Goal: Information Seeking & Learning: Find specific page/section

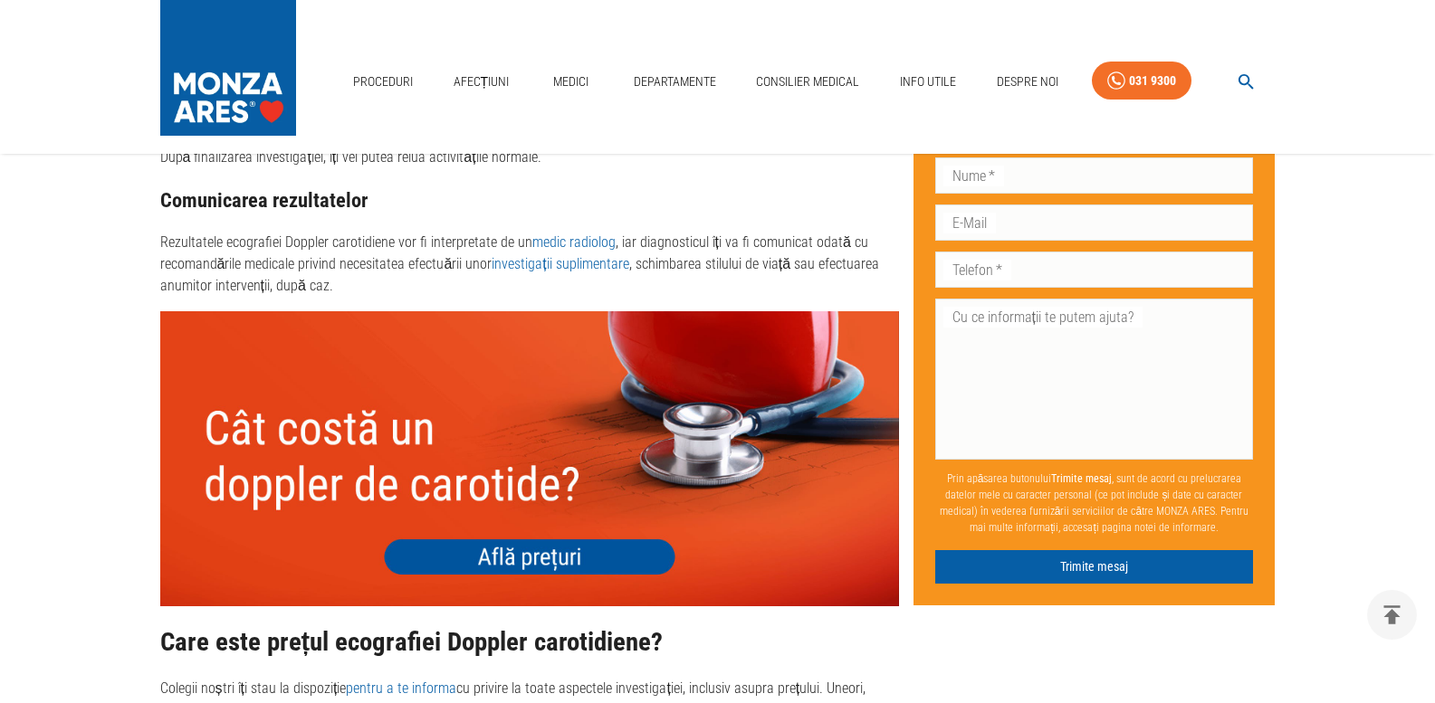
scroll to position [3571, 0]
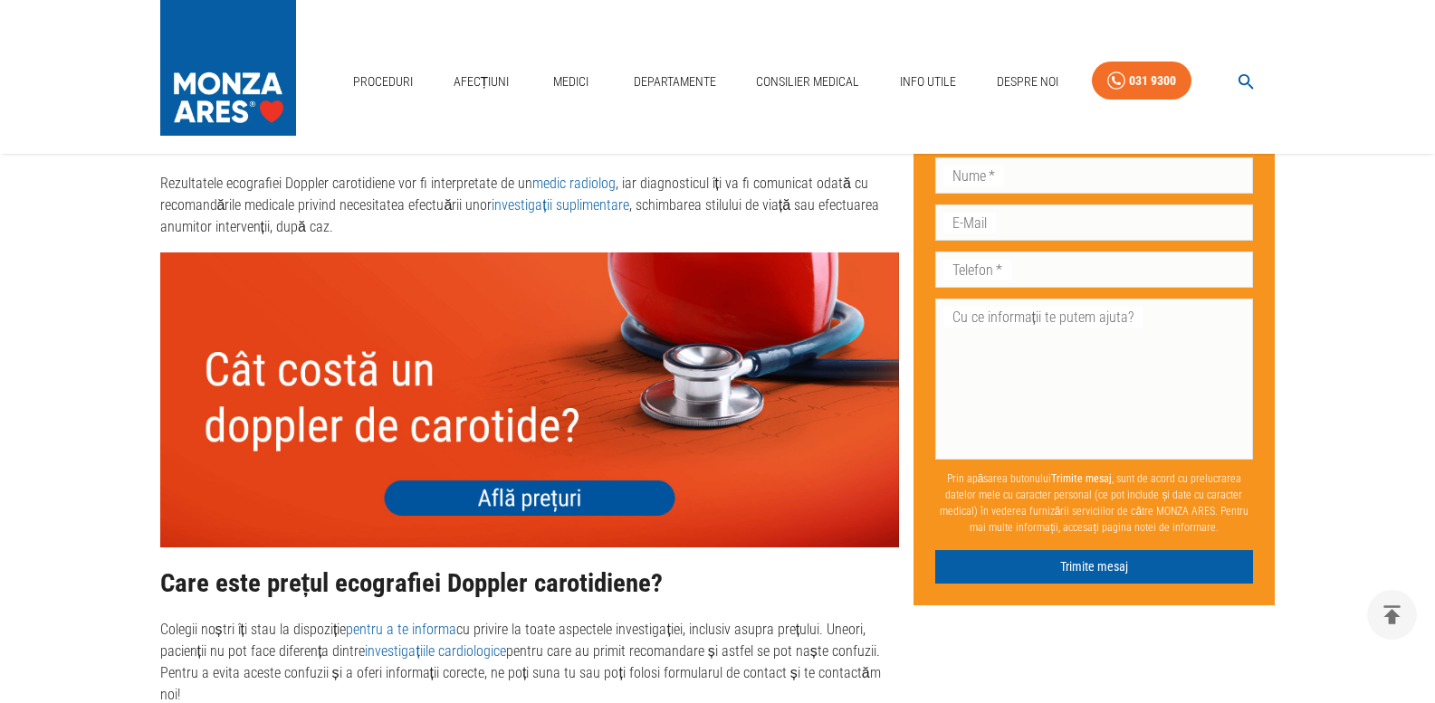
click at [597, 502] on img at bounding box center [529, 400] width 739 height 295
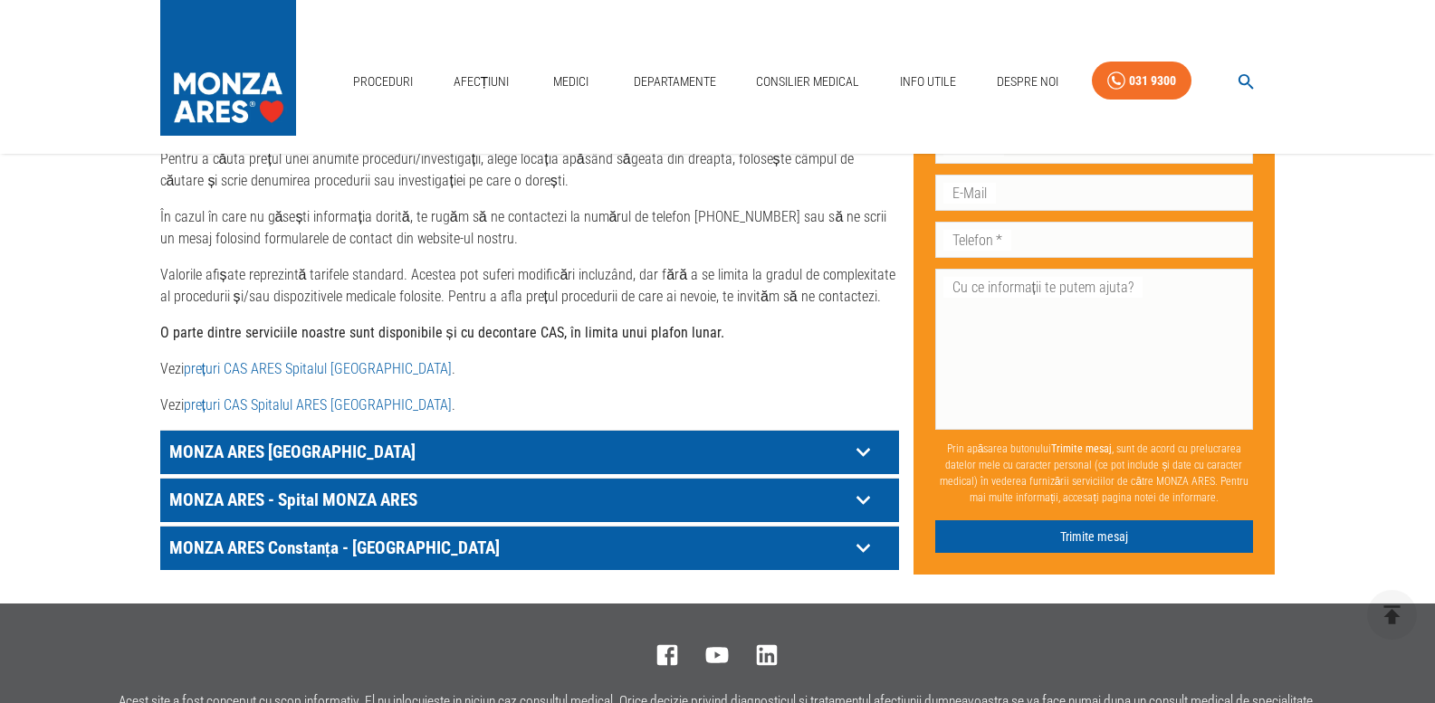
scroll to position [896, 0]
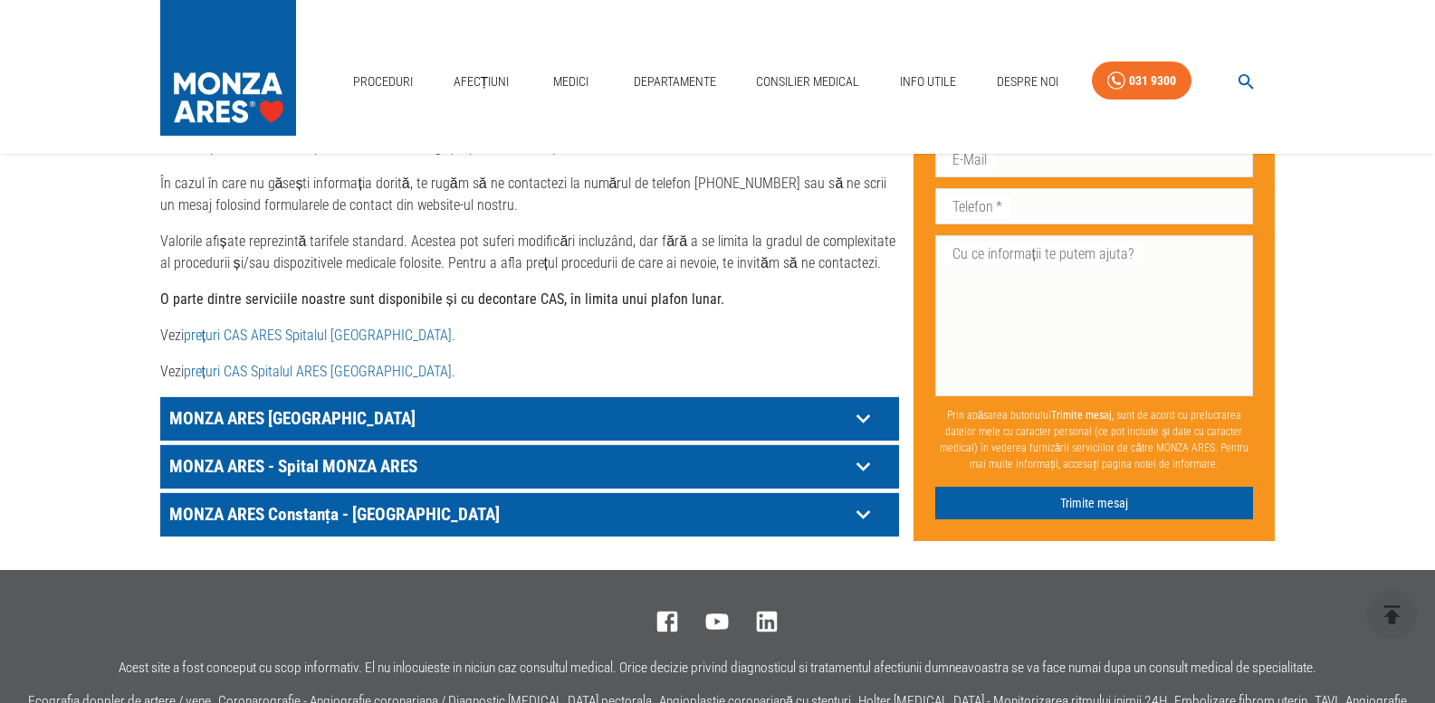
click at [853, 501] on icon at bounding box center [863, 515] width 28 height 28
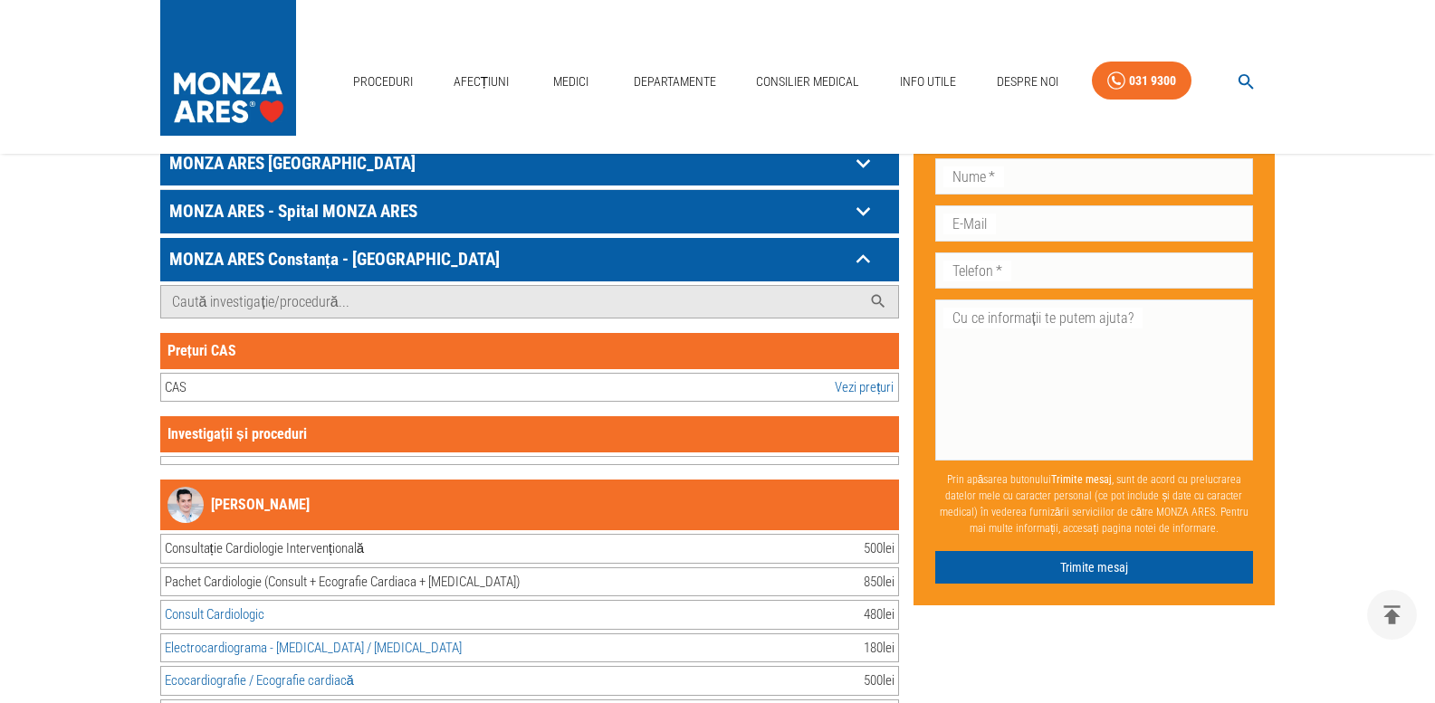
scroll to position [1255, 0]
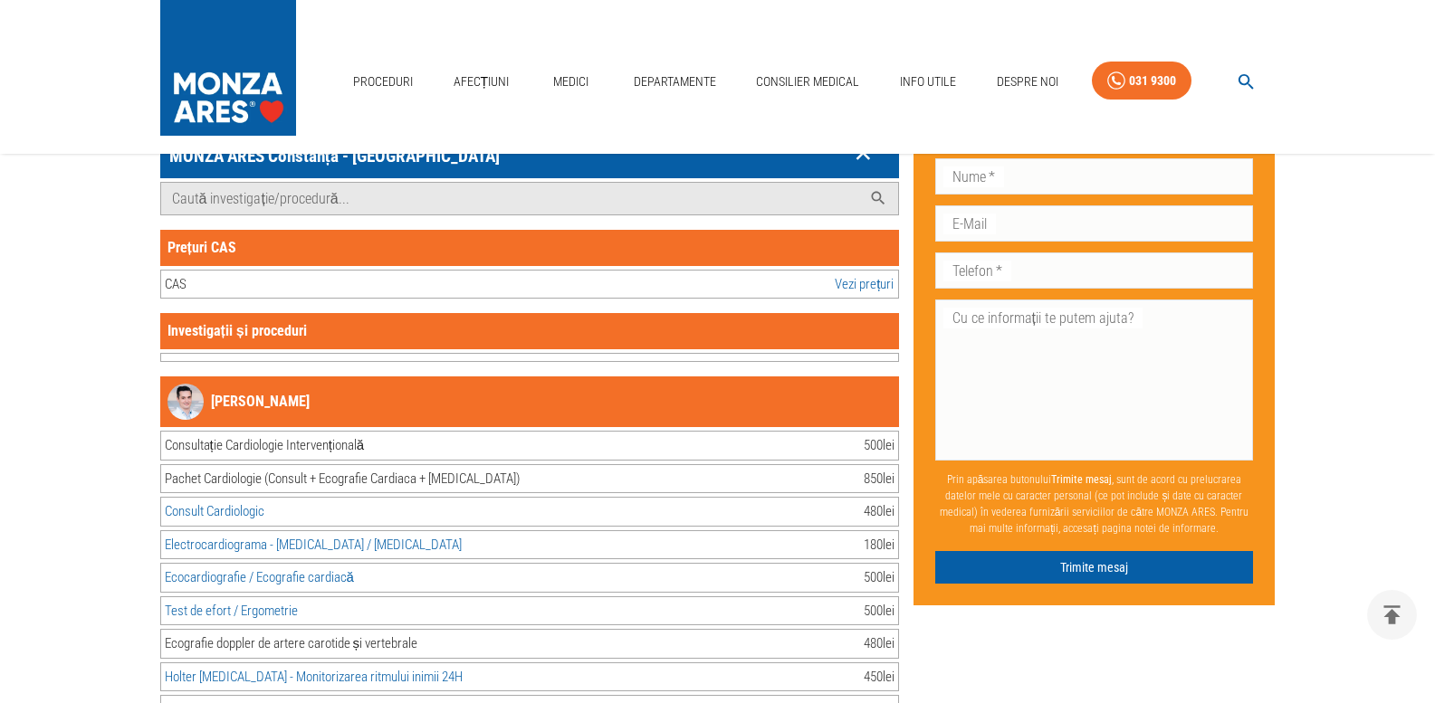
click at [852, 274] on link "Vezi prețuri" at bounding box center [864, 284] width 59 height 21
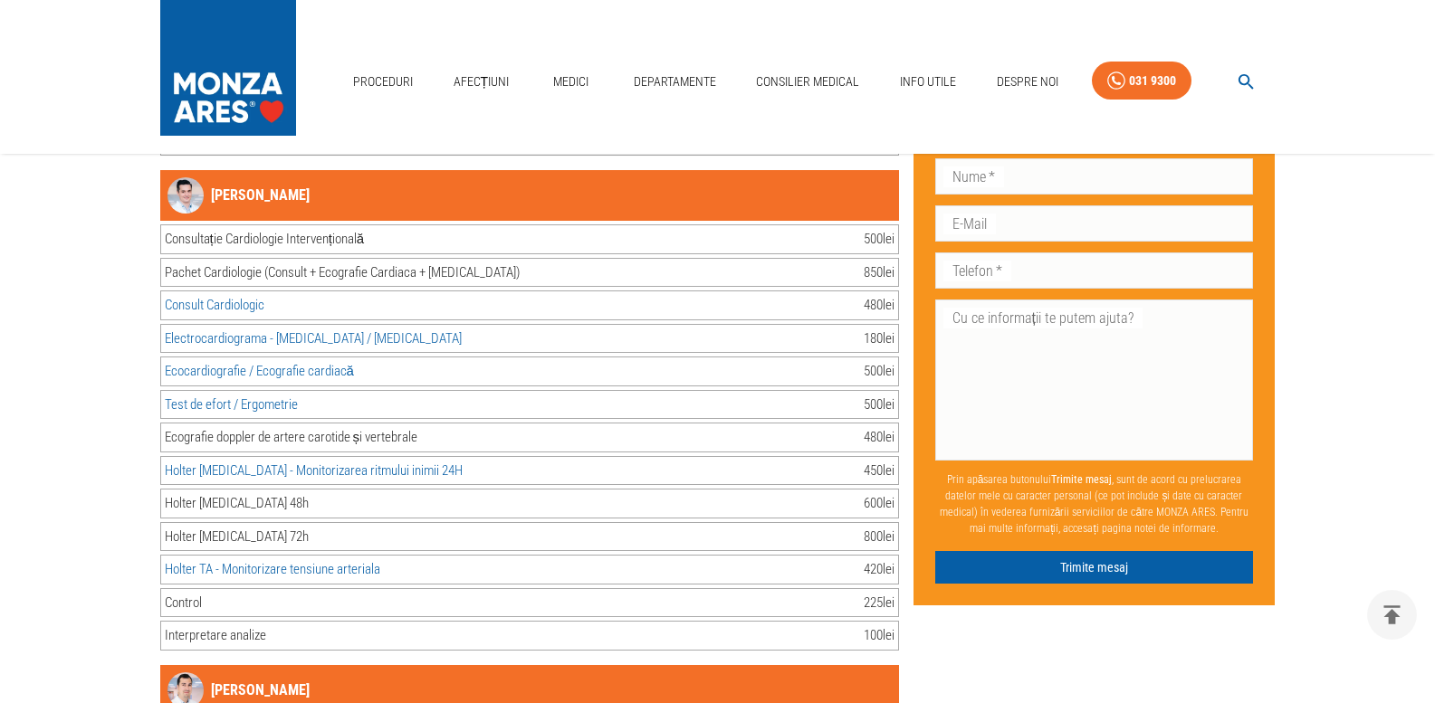
scroll to position [1478, 0]
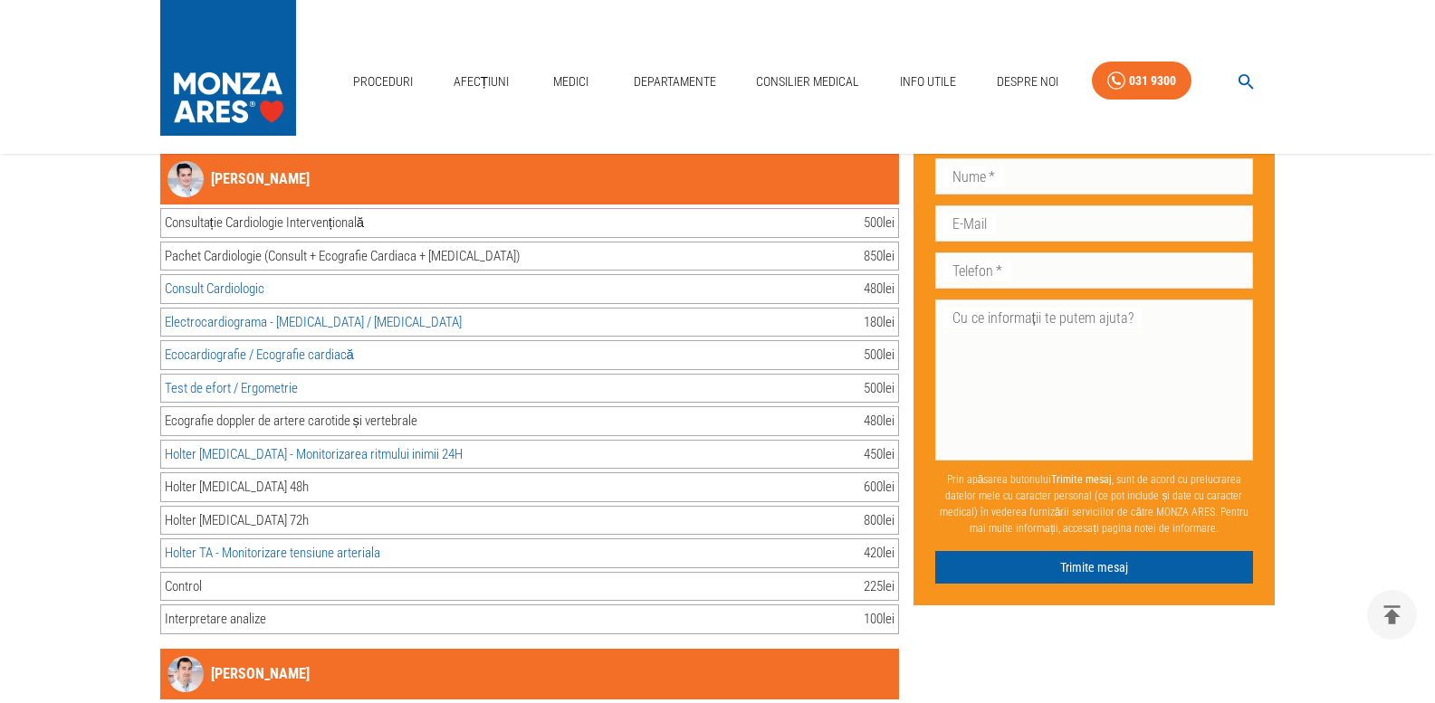
click at [1285, 518] on div "Acasă › [PERSON_NAME] MONZA ARES Dragi pacienți, Vă informăm că, în această per…" at bounding box center [718, 457] width 1159 height 3507
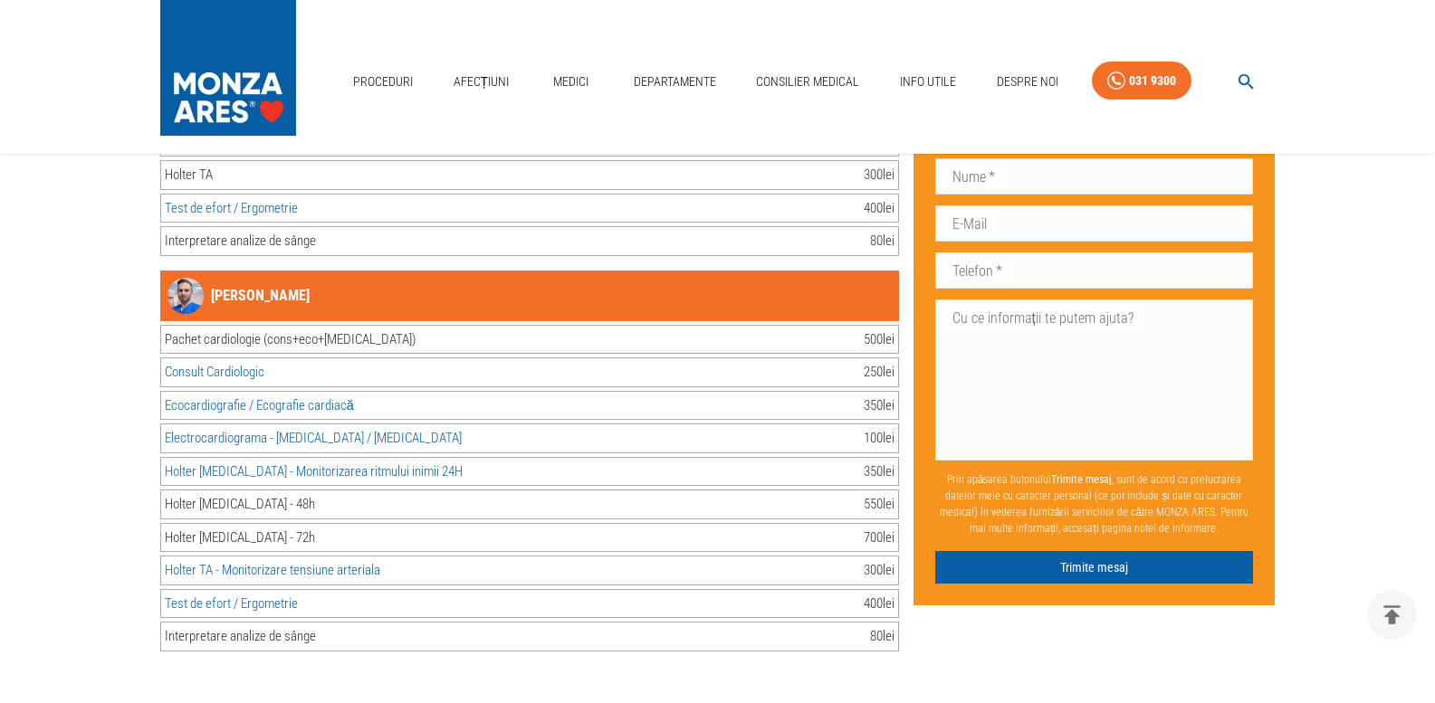
scroll to position [2993, 0]
